Goal: Book appointment/travel/reservation

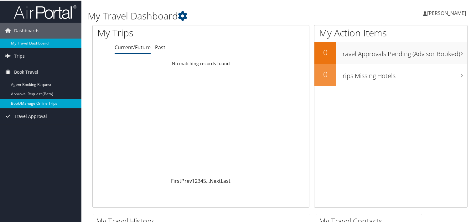
click at [39, 104] on link "Book/Manage Online Trips" at bounding box center [40, 102] width 81 height 9
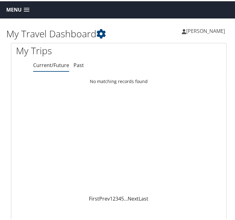
click at [24, 13] on link "Menu" at bounding box center [17, 8] width 29 height 10
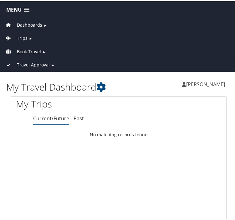
click at [29, 51] on span "Book Travel" at bounding box center [29, 50] width 24 height 7
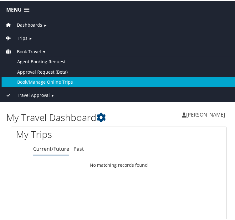
click at [41, 79] on link "Book/Manage Online Trips" at bounding box center [119, 81] width 234 height 10
